Goal: Task Accomplishment & Management: Use online tool/utility

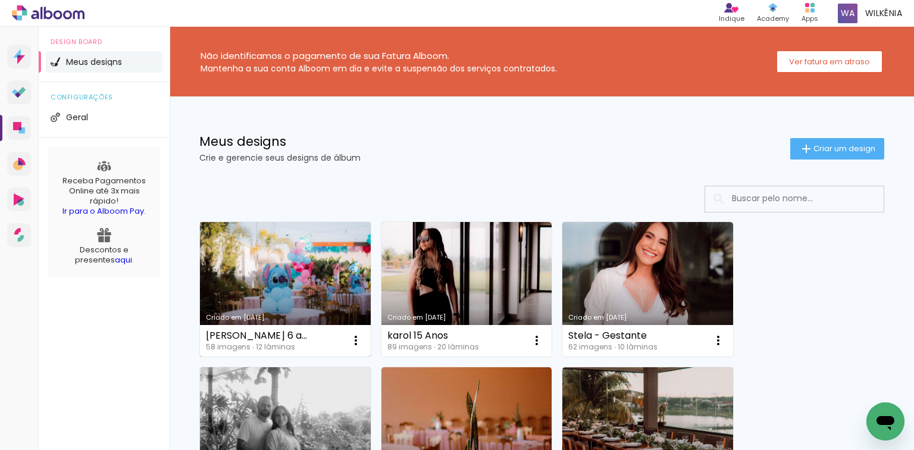
click at [286, 269] on link "Criado em [DATE]" at bounding box center [285, 289] width 171 height 135
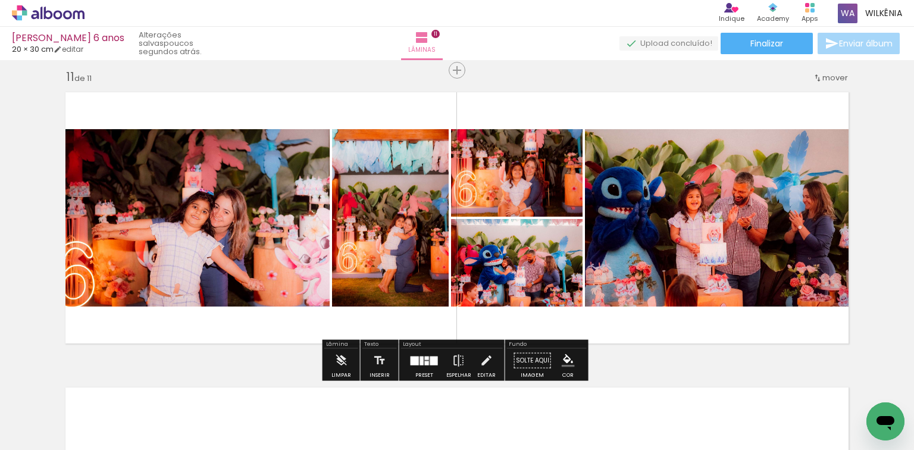
scroll to position [0, 2807]
click at [419, 367] on div at bounding box center [424, 361] width 32 height 24
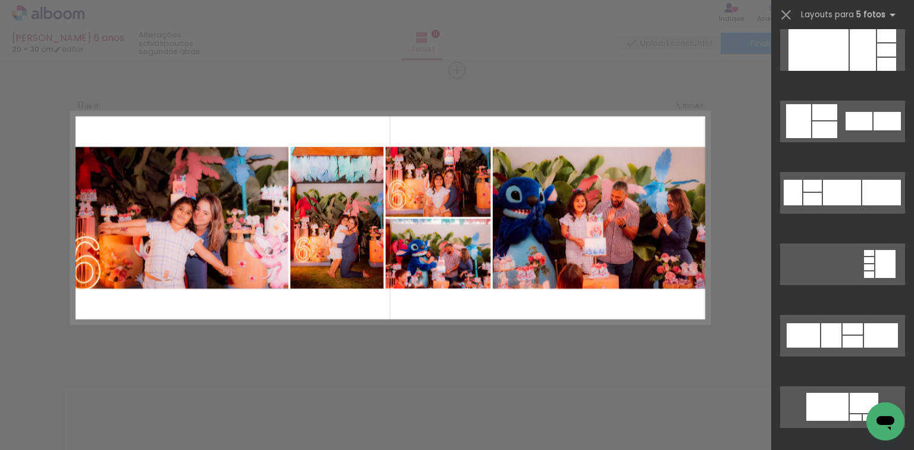
scroll to position [13872, 0]
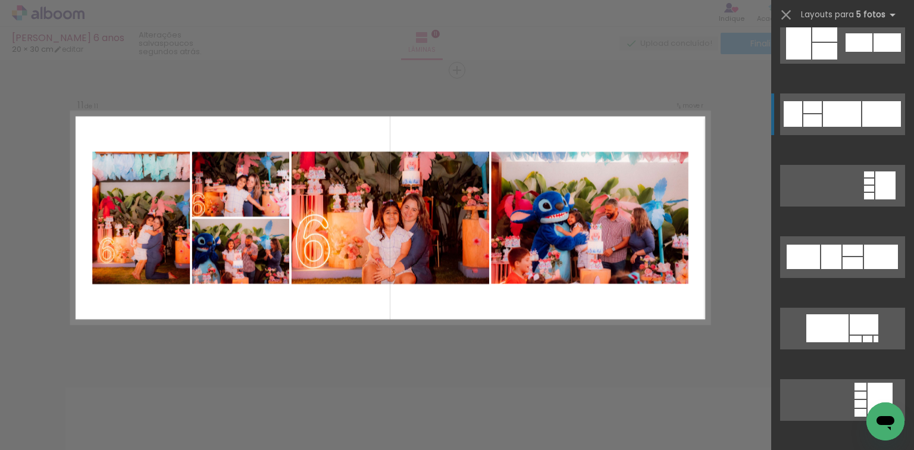
click at [851, 110] on div at bounding box center [842, 114] width 38 height 26
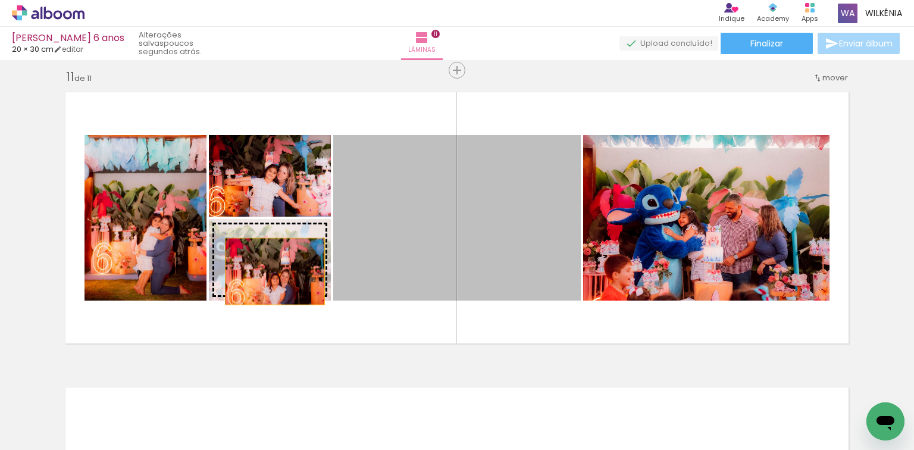
drag, startPoint x: 426, startPoint y: 241, endPoint x: 271, endPoint y: 271, distance: 157.7
click at [0, 0] on slot at bounding box center [0, 0] width 0 height 0
